Goal: Task Accomplishment & Management: Use online tool/utility

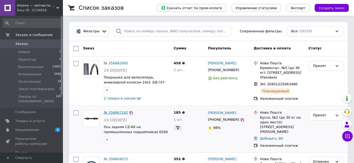
click at [119, 113] on link "№ 356867242" at bounding box center [116, 112] width 24 height 4
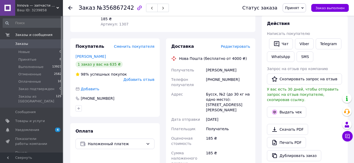
scroll to position [134, 0]
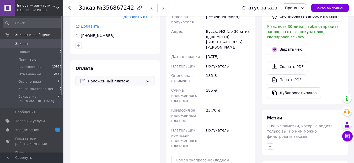
click at [143, 78] on span "Наложенный платеж" at bounding box center [116, 81] width 56 height 6
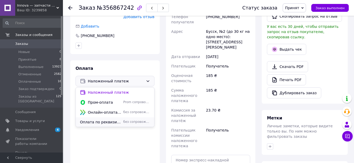
click at [97, 119] on span "Оплата по реквизитам" at bounding box center [100, 121] width 41 height 5
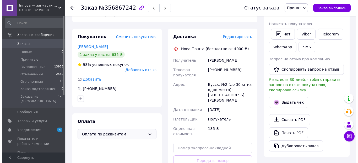
scroll to position [80, 0]
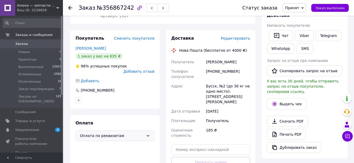
click at [234, 40] on span "Редактировать" at bounding box center [235, 38] width 29 height 4
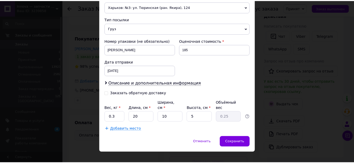
scroll to position [195, 0]
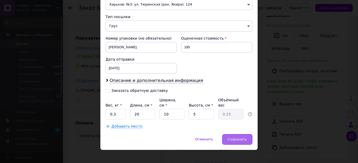
click at [238, 137] on span "Сохранить" at bounding box center [237, 139] width 19 height 4
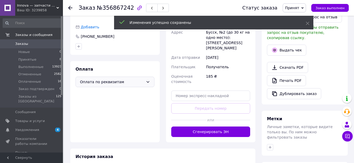
scroll to position [162, 0]
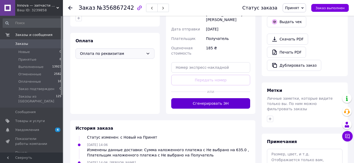
click at [216, 99] on button "Сгенерировать ЭН" at bounding box center [210, 103] width 79 height 10
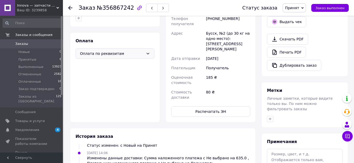
scroll to position [31, 0]
